Goal: Task Accomplishment & Management: Complete application form

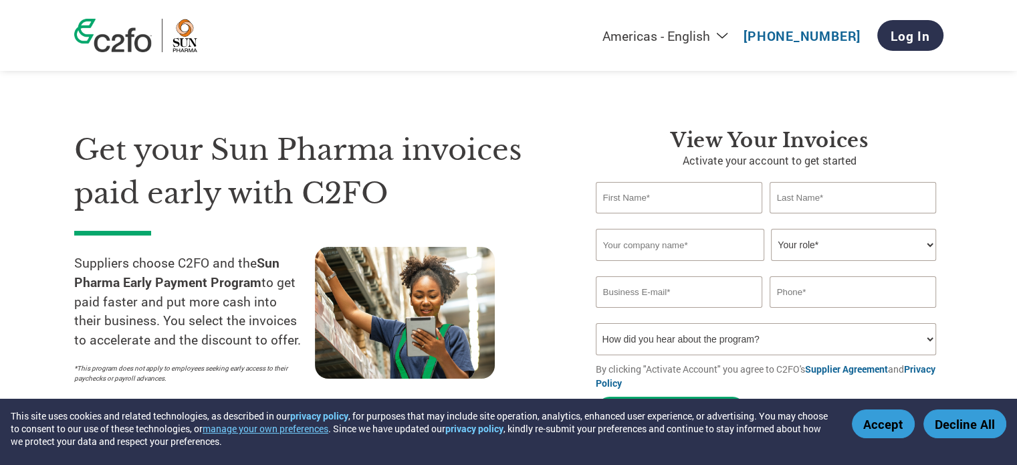
click at [639, 201] on input "text" at bounding box center [679, 197] width 167 height 31
type input "Vikas"
click at [669, 244] on input "text" at bounding box center [680, 245] width 169 height 32
type input "Shiv texchem"
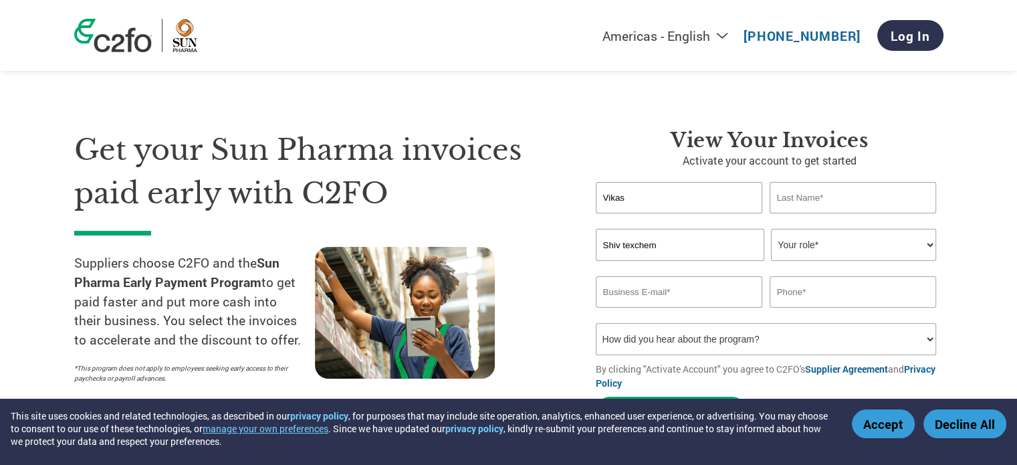
click at [841, 253] on select "Your role* CFO Controller Credit Manager Finance Director Treasurer CEO Preside…" at bounding box center [853, 245] width 165 height 32
select select "OTHER"
click at [771, 229] on select "Your role* CFO Controller Credit Manager Finance Director Treasurer CEO Preside…" at bounding box center [853, 245] width 165 height 32
click at [711, 299] on input "email" at bounding box center [679, 291] width 167 height 31
paste input "[EMAIL_ADDRESS][PERSON_NAME][DOMAIN_NAME]"
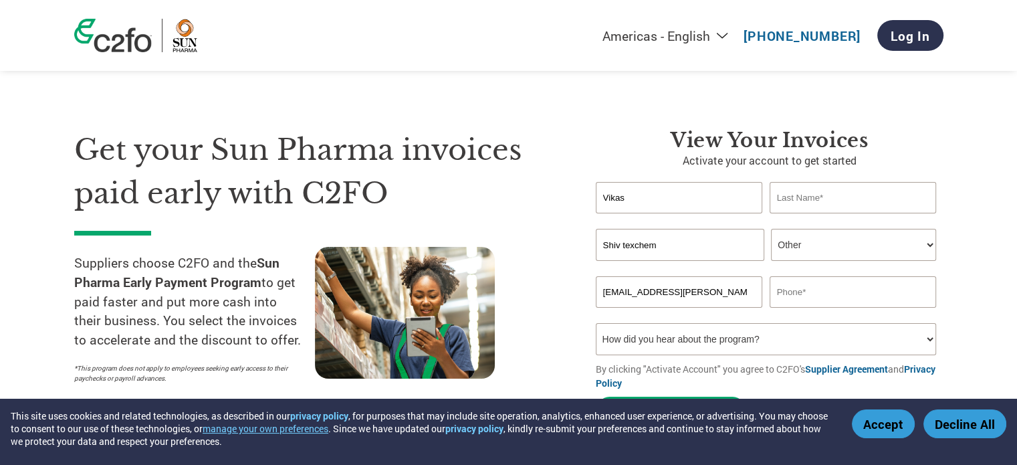
type input "[EMAIL_ADDRESS][PERSON_NAME][DOMAIN_NAME]"
click at [830, 299] on input "text" at bounding box center [853, 291] width 167 height 31
paste input "98206 28207"
click at [801, 296] on input "98206 28207" at bounding box center [853, 291] width 167 height 31
type input "9820628207"
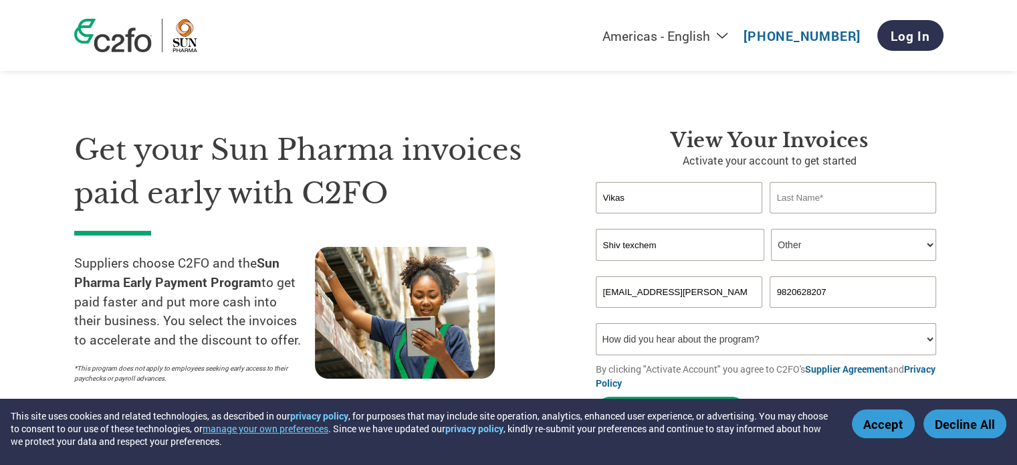
click at [770, 340] on select "How did you hear about the program? Received a letter Email Social Media Online…" at bounding box center [766, 339] width 341 height 32
select select "Other"
click at [596, 323] on select "How did you hear about the program? Received a letter Email Social Media Online…" at bounding box center [766, 339] width 341 height 32
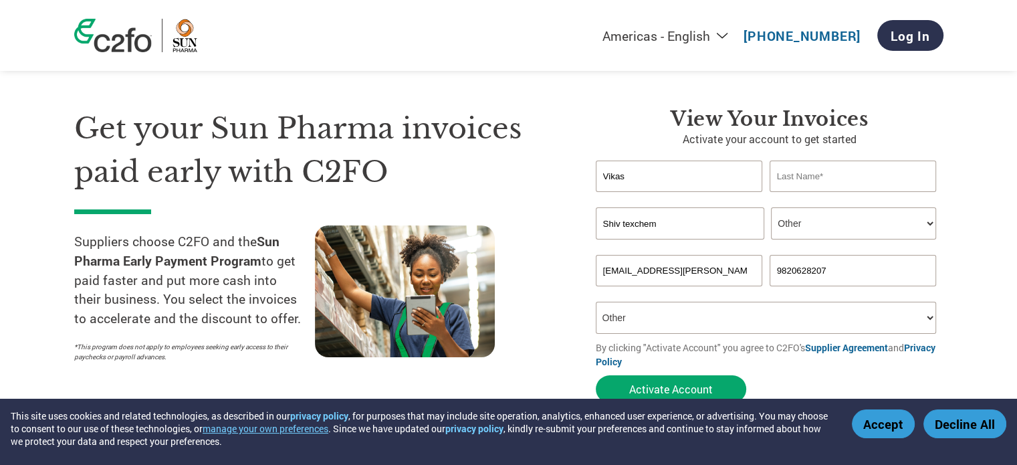
scroll to position [21, 0]
click at [813, 179] on input "text" at bounding box center [853, 176] width 167 height 31
click at [799, 177] on input "Hemashu" at bounding box center [853, 176] width 167 height 31
type input "[PERSON_NAME]"
click at [707, 385] on button "Activate Account" at bounding box center [671, 389] width 150 height 27
